Goal: Information Seeking & Learning: Learn about a topic

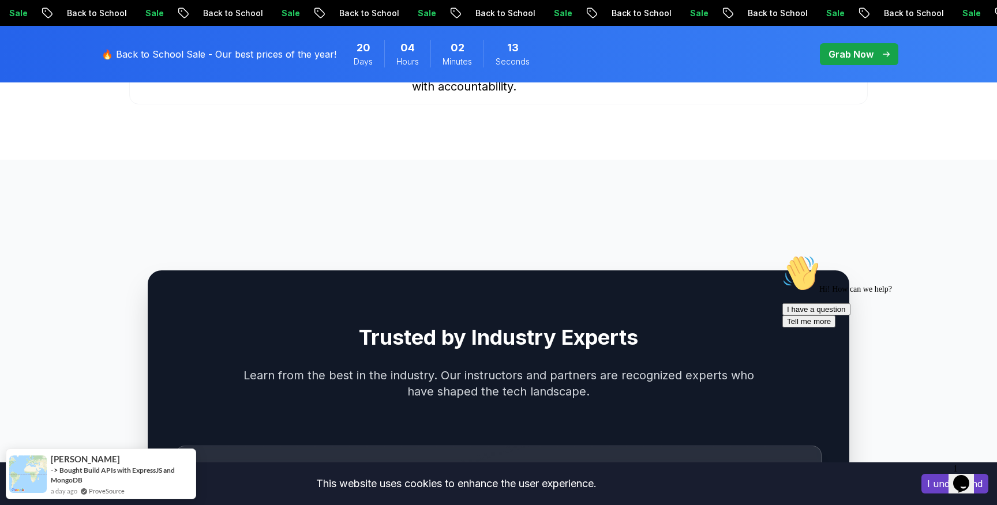
scroll to position [3188, 0]
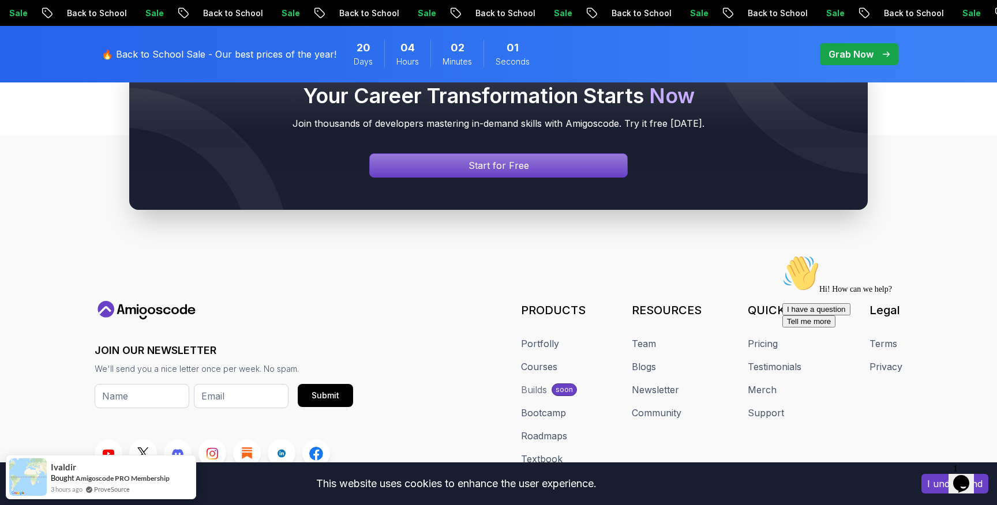
scroll to position [4413, 0]
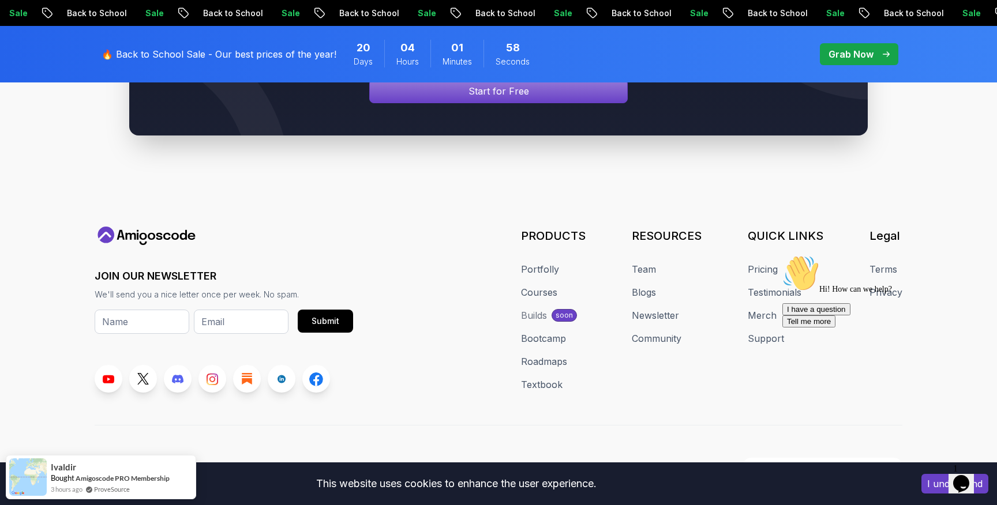
click at [541, 309] on div "Builds" at bounding box center [534, 316] width 26 height 14
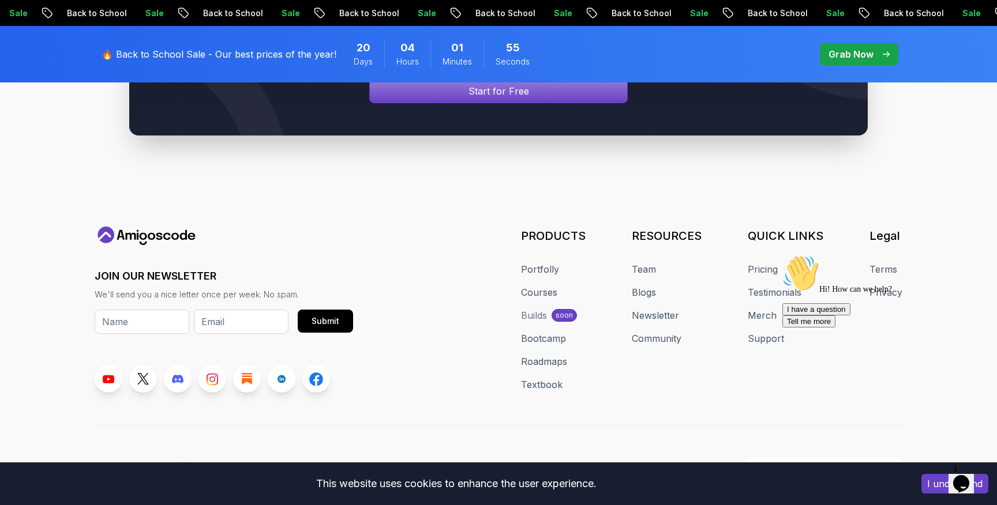
click at [541, 309] on div "Builds" at bounding box center [534, 316] width 26 height 14
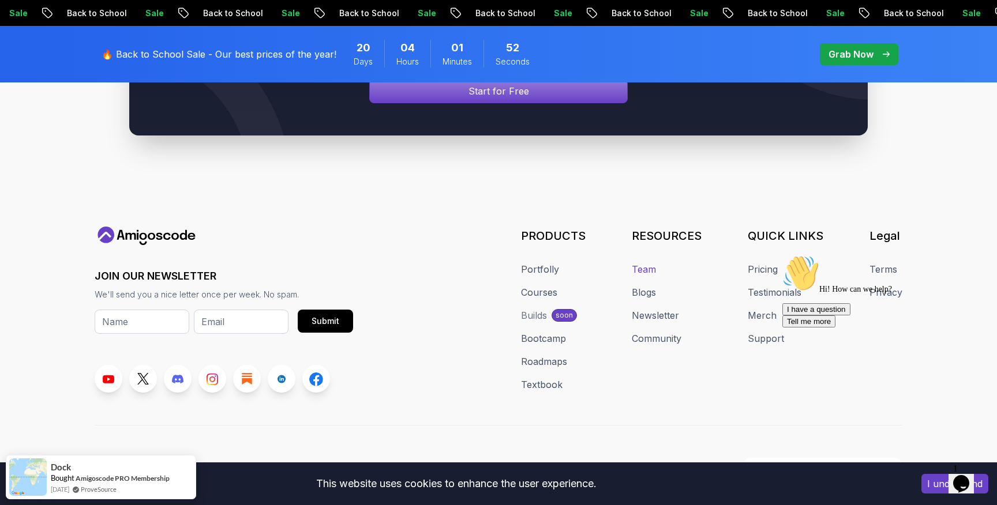
click at [640, 263] on link "Team" at bounding box center [644, 270] width 24 height 14
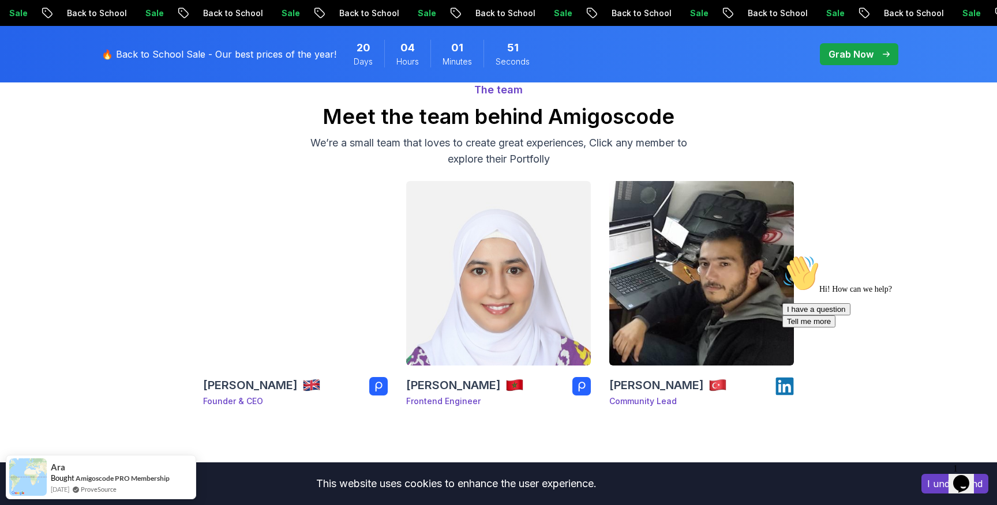
scroll to position [200, 0]
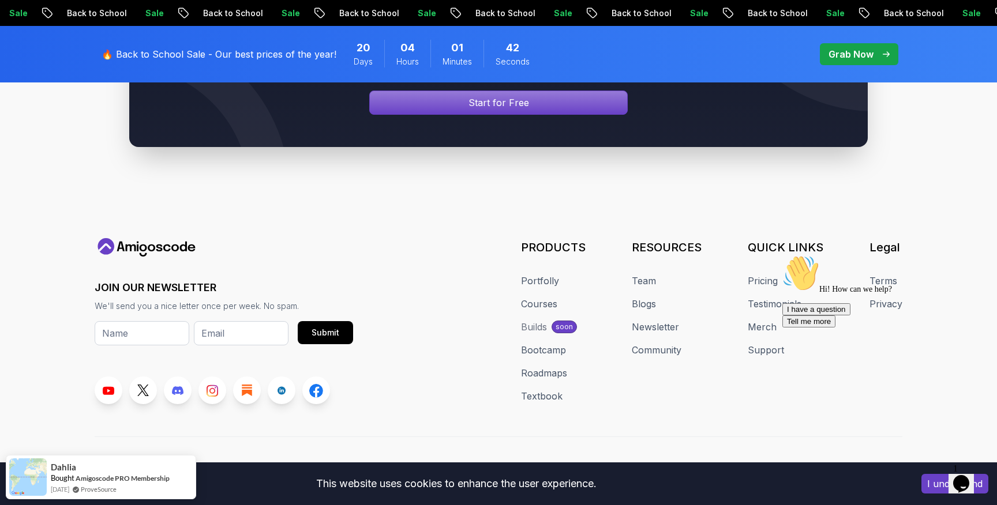
scroll to position [4413, 0]
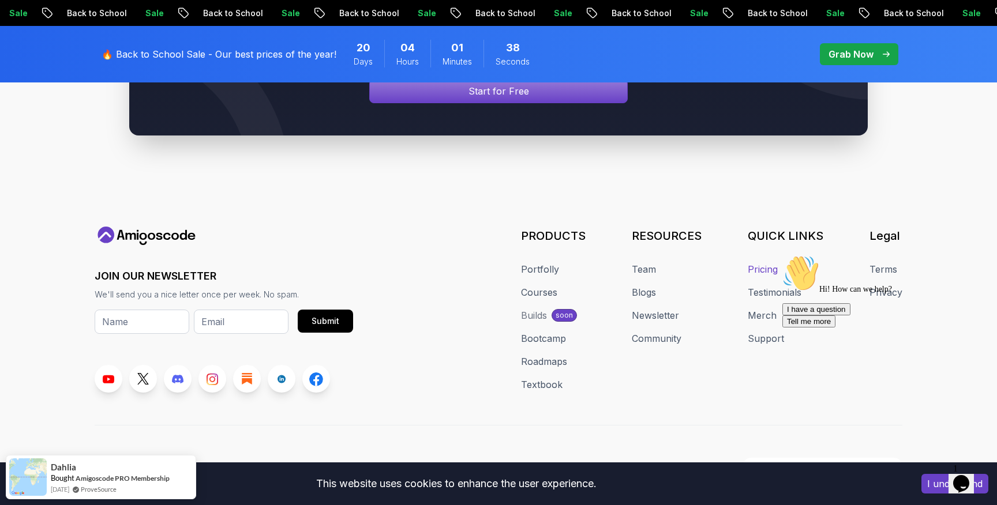
click at [763, 263] on link "Pricing" at bounding box center [763, 270] width 30 height 14
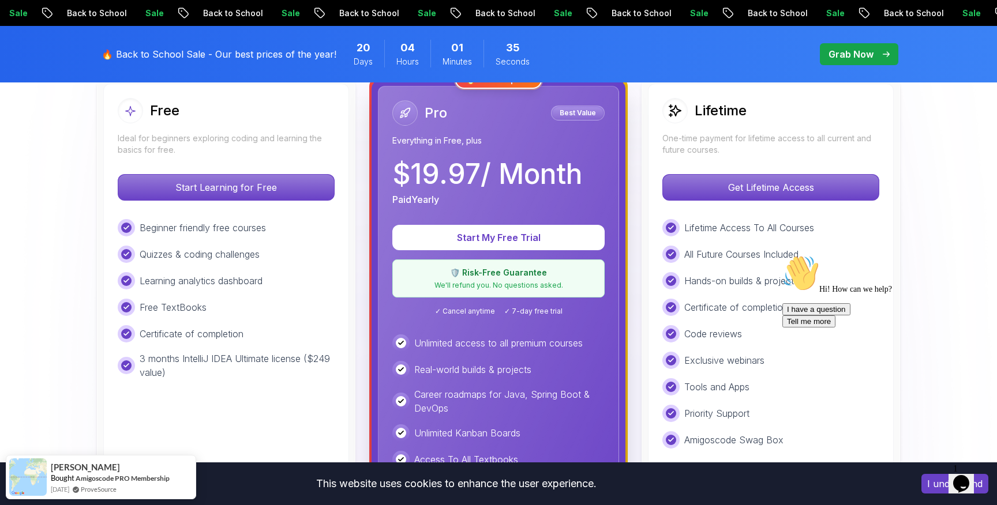
scroll to position [344, 0]
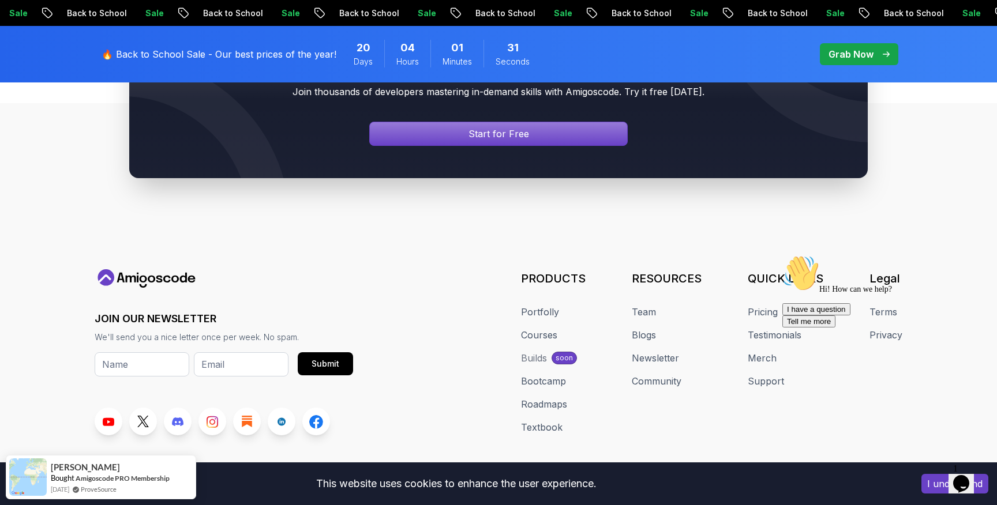
scroll to position [4413, 0]
